Goal: Navigation & Orientation: Find specific page/section

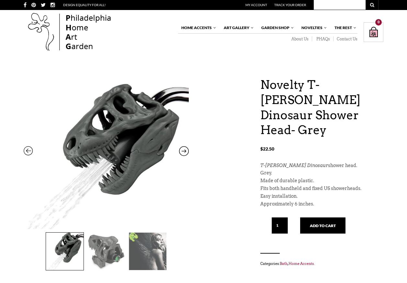
click at [186, 149] on icon at bounding box center [184, 153] width 10 height 8
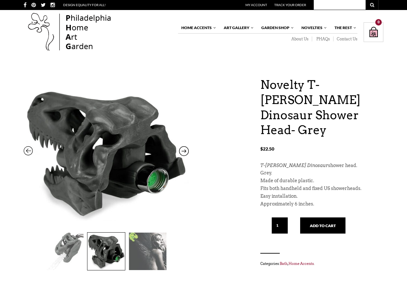
click at [186, 149] on icon at bounding box center [184, 153] width 10 height 8
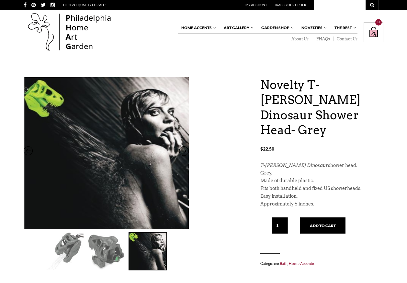
click at [186, 149] on icon at bounding box center [184, 153] width 10 height 8
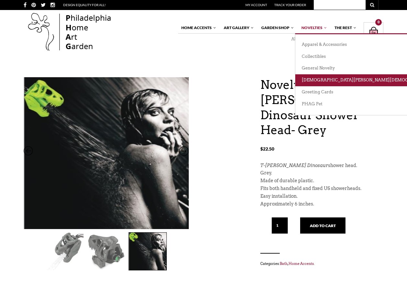
click at [311, 78] on link "[DEMOGRAPHIC_DATA][PERSON_NAME][DEMOGRAPHIC_DATA][DEMOGRAPHIC_DATA]" at bounding box center [395, 80] width 201 height 12
